Goal: Feedback & Contribution: Leave review/rating

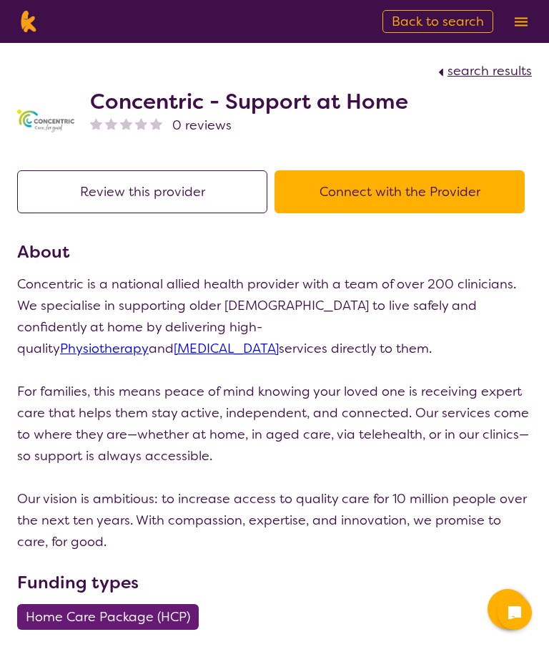
click at [139, 200] on button "Review this provider" at bounding box center [142, 191] width 250 height 43
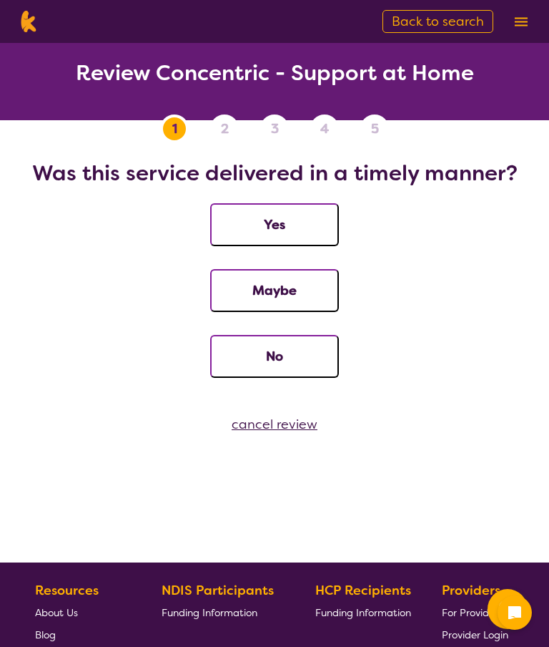
scroll to position [57, 0]
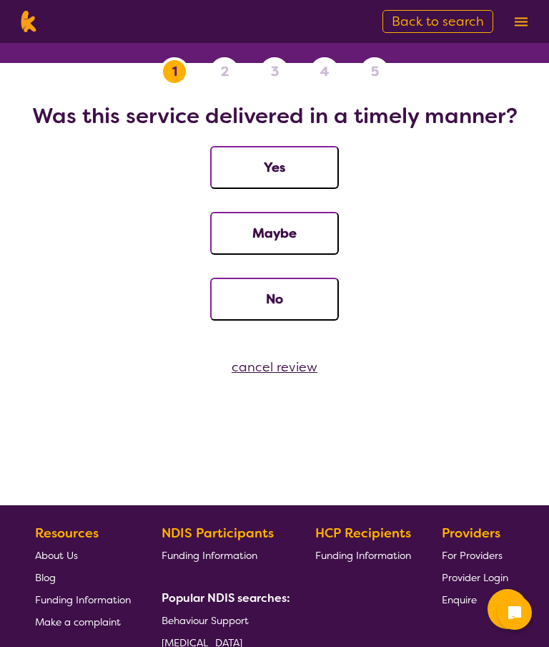
click at [275, 172] on button "Yes" at bounding box center [274, 167] width 129 height 43
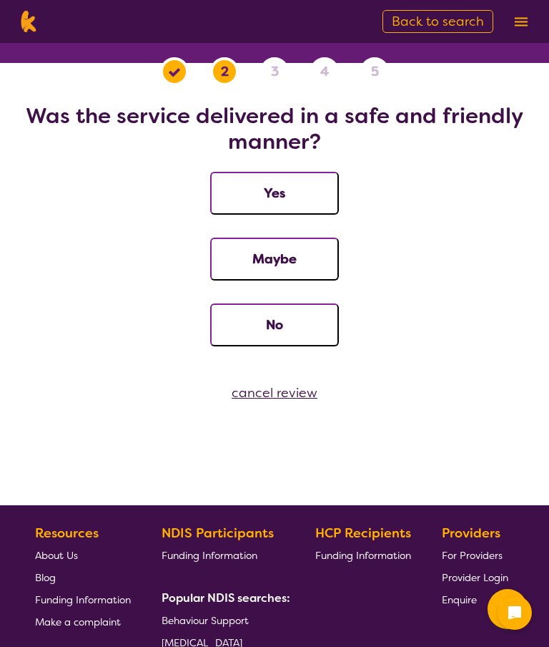
click at [293, 190] on button "Yes" at bounding box center [274, 193] width 129 height 43
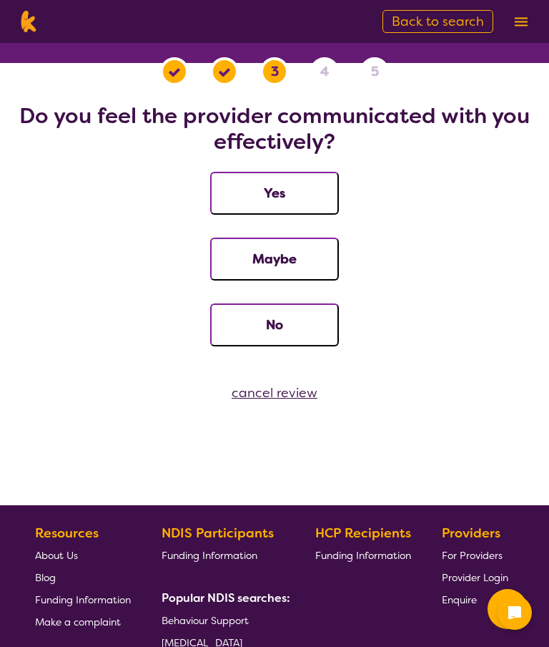
click at [292, 192] on button "Yes" at bounding box center [274, 193] width 129 height 43
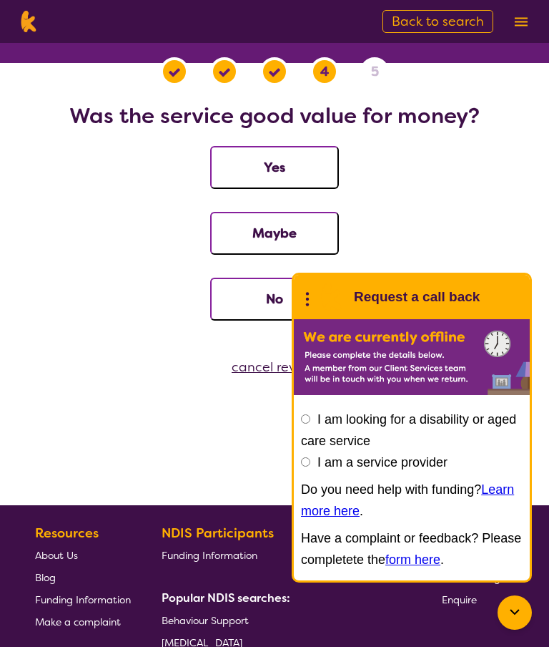
click at [275, 172] on button "Yes" at bounding box center [274, 167] width 129 height 43
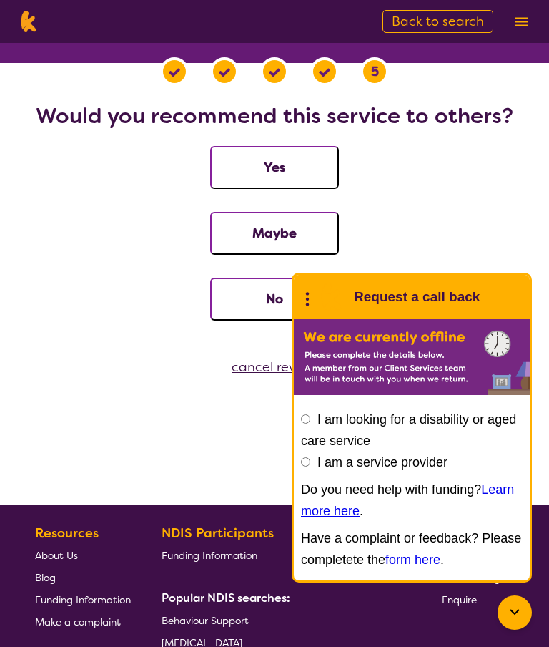
click at [318, 302] on img at bounding box center [331, 297] width 29 height 29
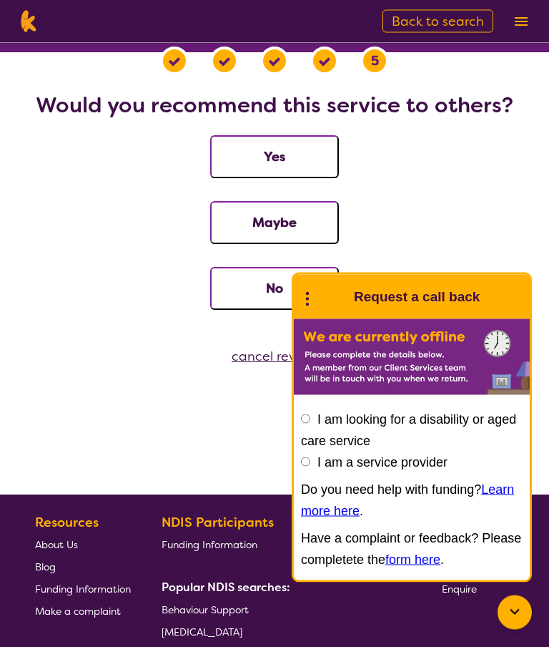
scroll to position [67, 0]
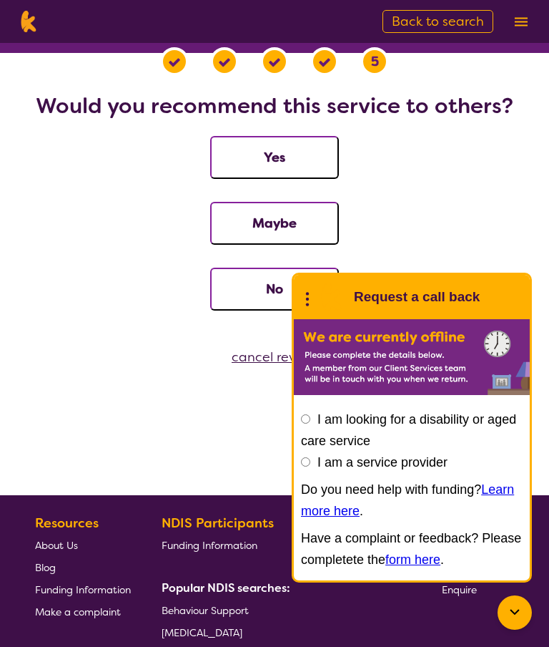
click at [292, 156] on button "Yes" at bounding box center [274, 157] width 129 height 43
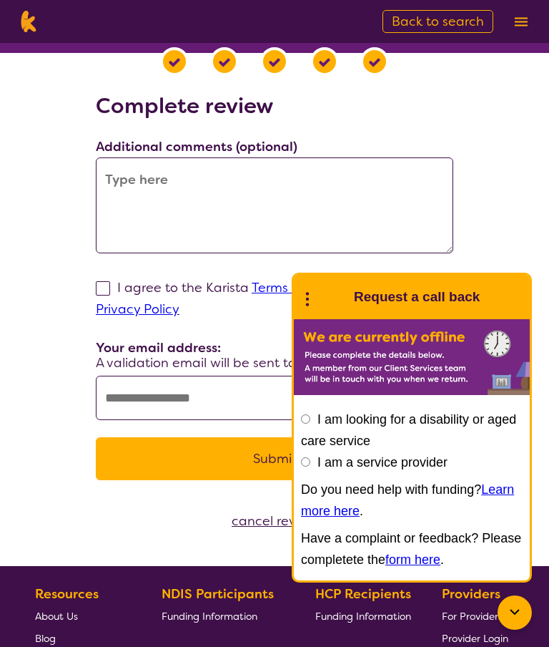
click at [126, 192] on textarea at bounding box center [275, 205] width 358 height 96
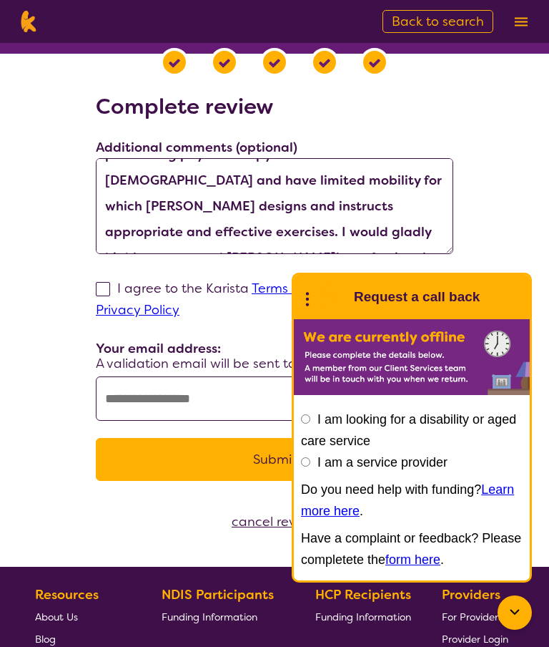
scroll to position [64, 0]
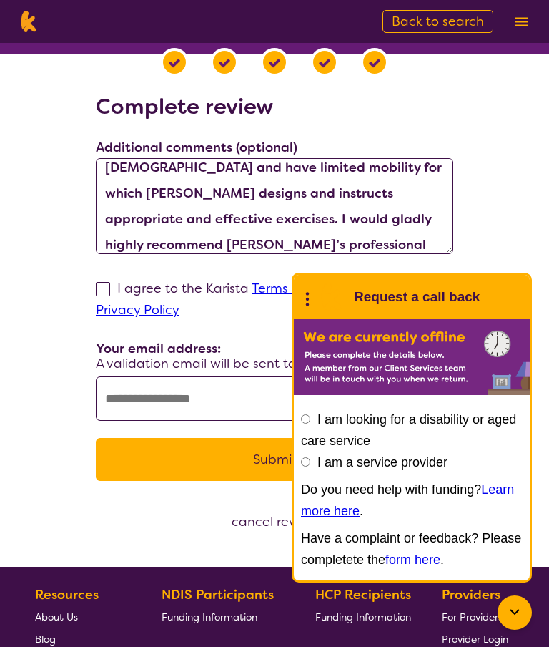
type textarea "[PERSON_NAME] is professional and caring in performing physiotherapy with me. I…"
click at [110, 293] on label "I agree to the Karista Terms and Conditions and Privacy Policy" at bounding box center [255, 299] width 318 height 39
click at [180, 305] on input "I agree to the Karista Terms and Conditions and Privacy Policy" at bounding box center [184, 309] width 9 height 9
checkbox input "true"
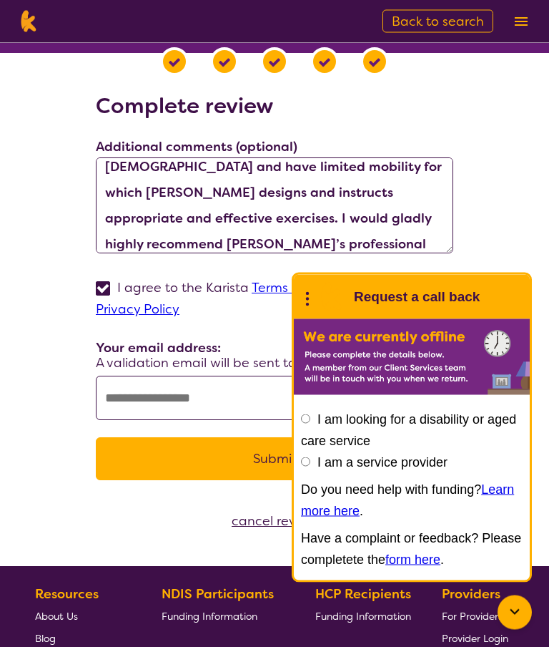
click at [139, 398] on input "text" at bounding box center [275, 398] width 358 height 44
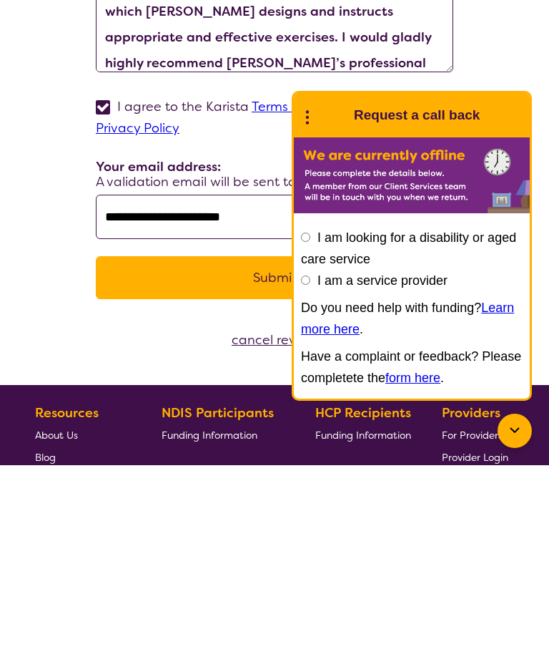
type input "**********"
click at [73, 511] on div "cancel review" at bounding box center [274, 521] width 549 height 21
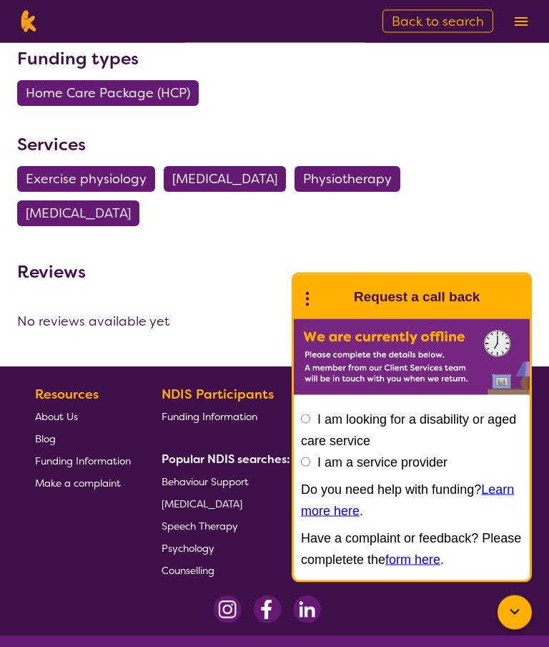
scroll to position [535, 0]
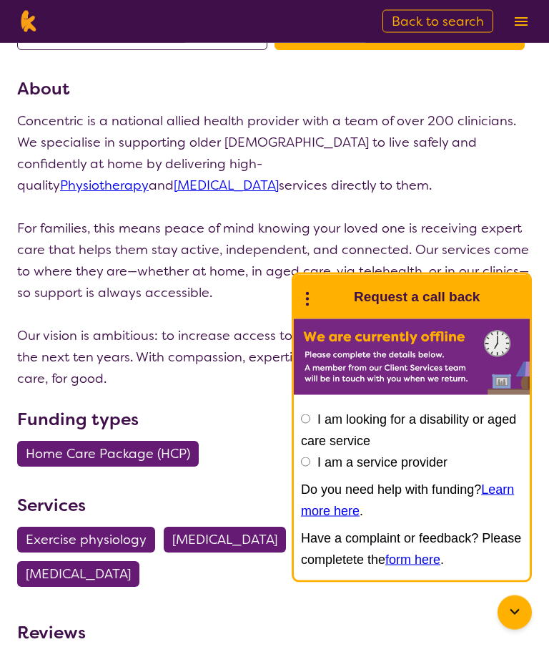
scroll to position [0, 0]
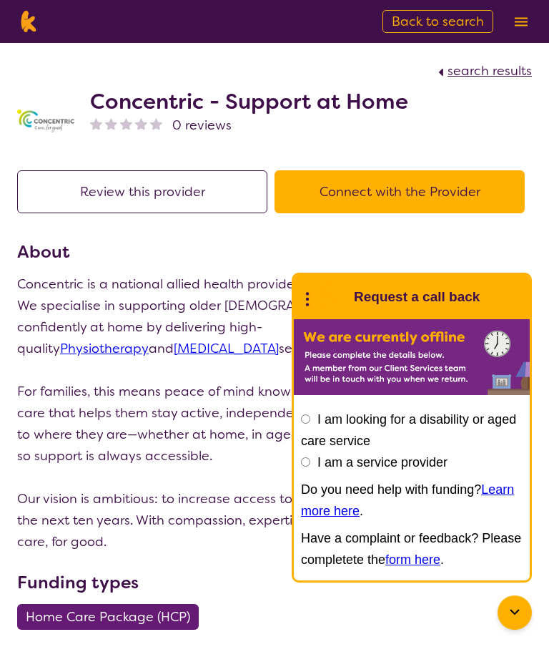
click at [152, 209] on button "Review this provider" at bounding box center [142, 191] width 250 height 43
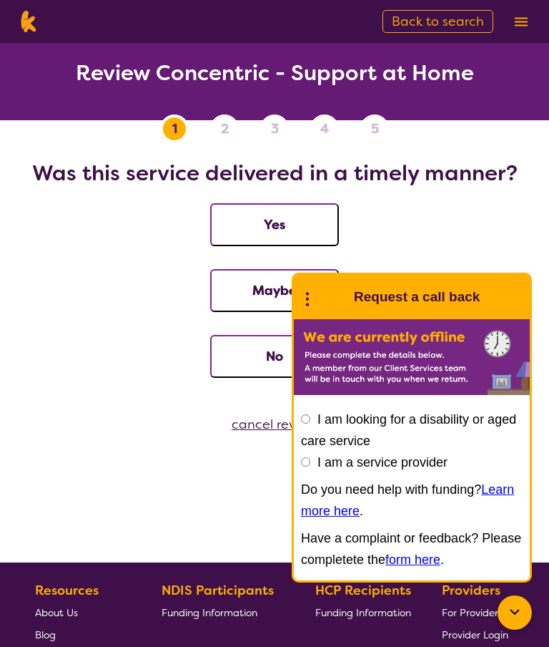
click at [294, 219] on button "Yes" at bounding box center [274, 224] width 129 height 43
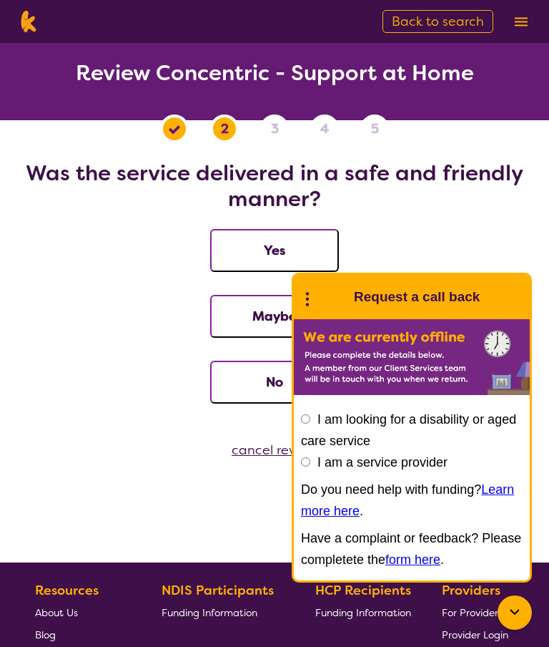
click at [280, 255] on button "Yes" at bounding box center [274, 250] width 129 height 43
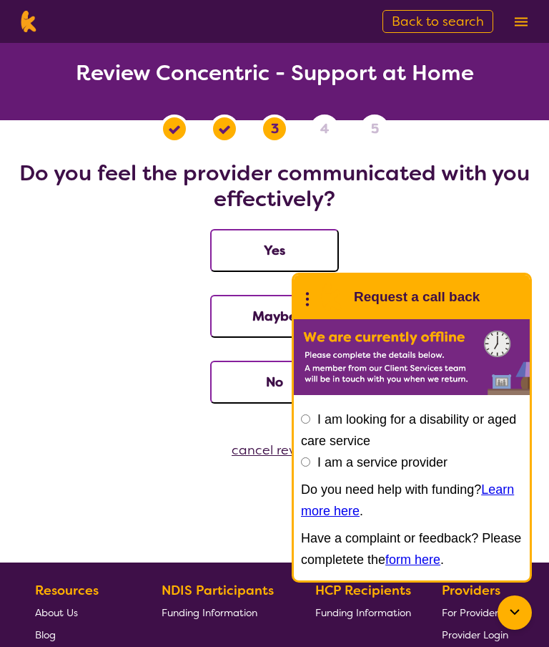
click at [275, 258] on button "Yes" at bounding box center [274, 250] width 129 height 43
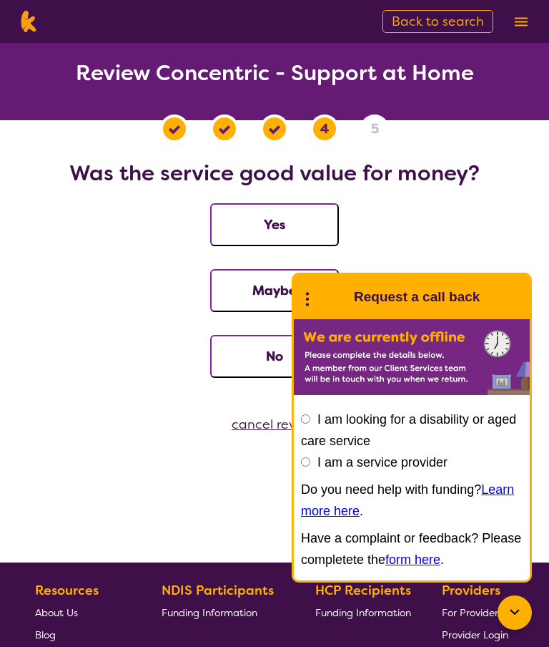
click at [280, 235] on button "Yes" at bounding box center [274, 224] width 129 height 43
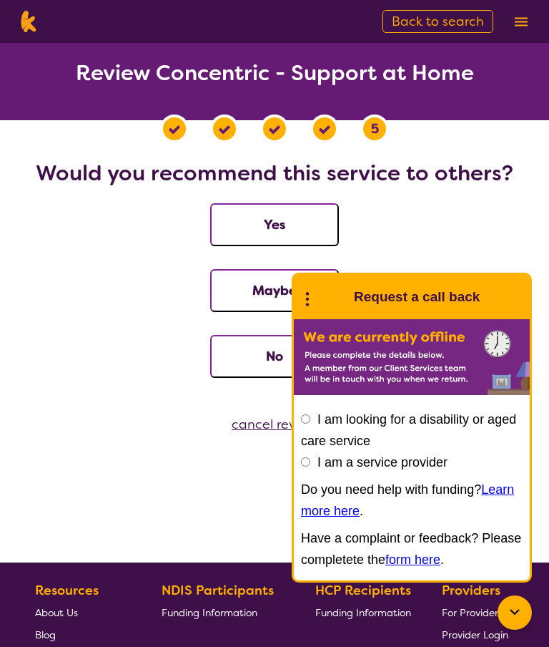
click at [291, 228] on button "Yes" at bounding box center [274, 224] width 129 height 43
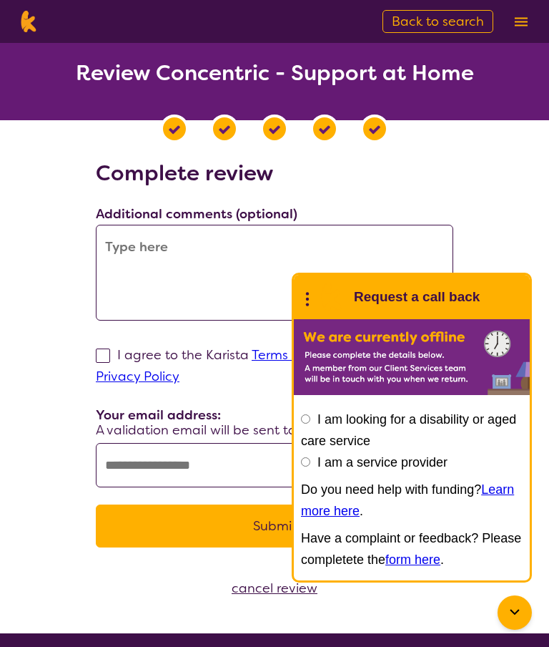
click at [124, 353] on label "I agree to the Karista Terms and Conditions and Privacy Policy" at bounding box center [255, 365] width 318 height 39
click at [180, 371] on input "I agree to the Karista Terms and Conditions and Privacy Policy" at bounding box center [184, 375] width 9 height 9
checkbox input "true"
click at [119, 249] on textarea at bounding box center [275, 273] width 358 height 96
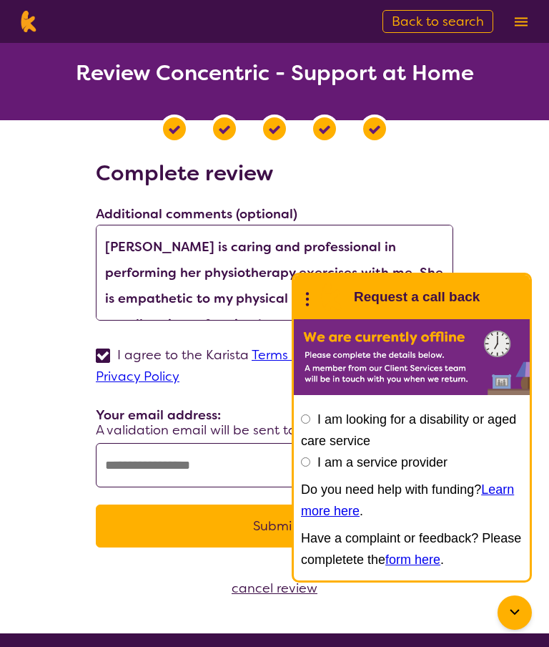
scroll to position [13, 0]
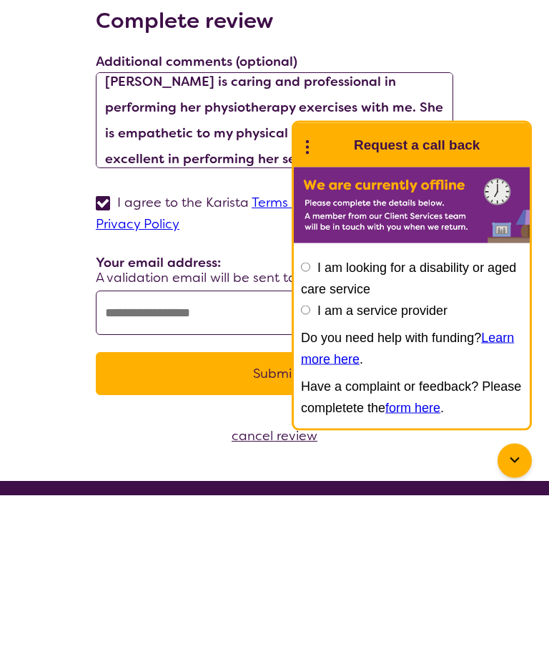
type textarea "[PERSON_NAME] is caring and professional in performing her physiotherapy exerci…"
click at [131, 443] on input "text" at bounding box center [275, 465] width 358 height 44
type input "**********"
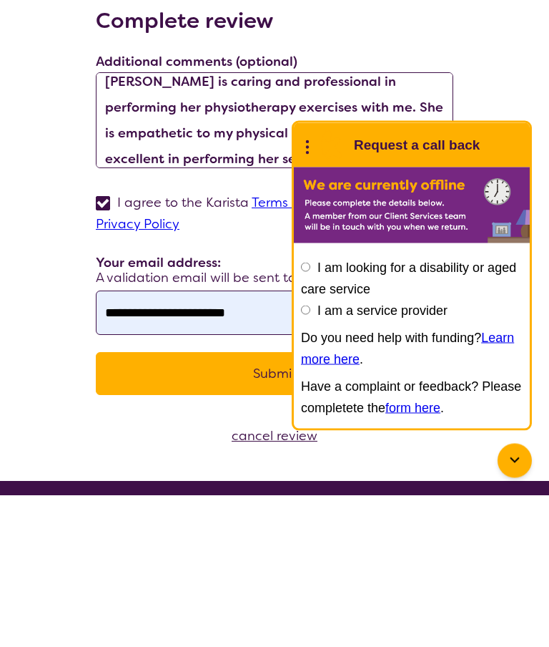
scroll to position [152, 0]
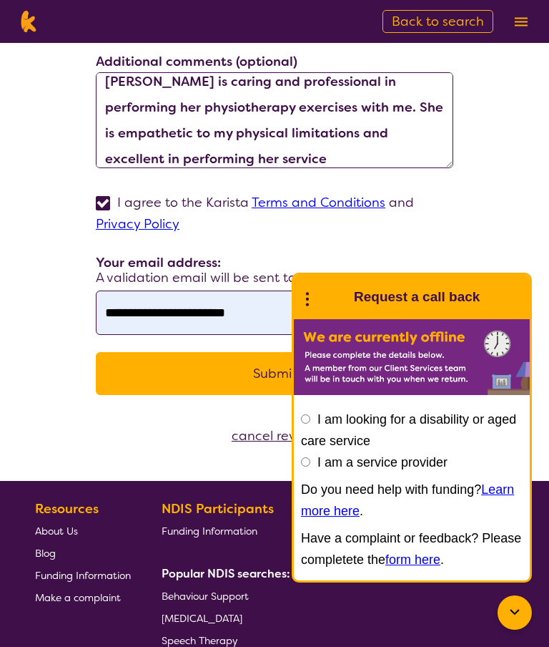
click at [254, 385] on button "Submit" at bounding box center [275, 373] width 358 height 43
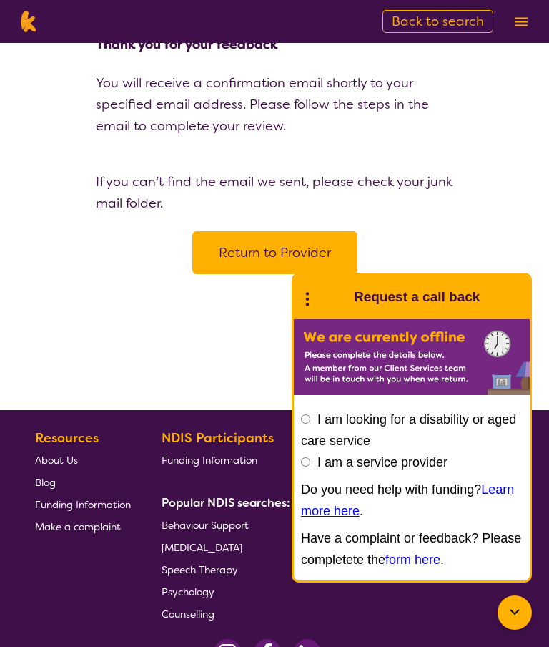
scroll to position [210, 0]
